Goal: Information Seeking & Learning: Learn about a topic

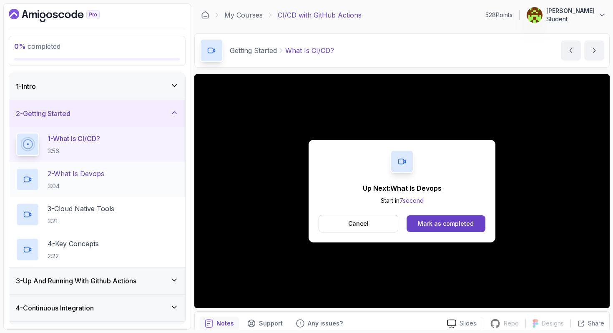
click at [125, 177] on div "2 - What Is Devops 3:04" at bounding box center [97, 179] width 163 height 23
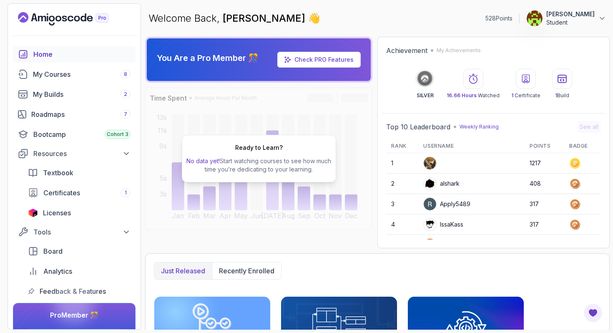
scroll to position [118, 0]
